Goal: Information Seeking & Learning: Learn about a topic

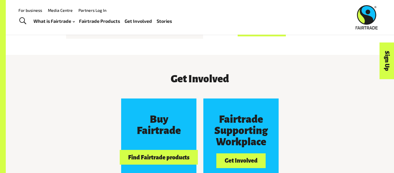
scroll to position [448, 0]
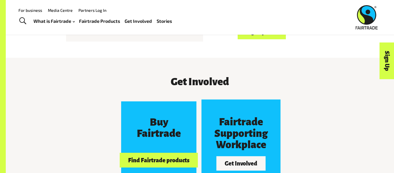
click at [245, 132] on h3 "Fairtrade Supporting Workplace" at bounding box center [241, 134] width 56 height 34
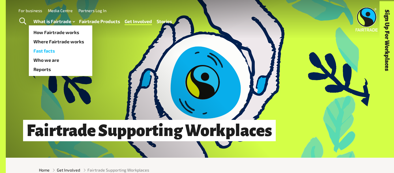
click at [67, 51] on link "Fast facts" at bounding box center [61, 50] width 64 height 9
